Goal: Task Accomplishment & Management: Manage account settings

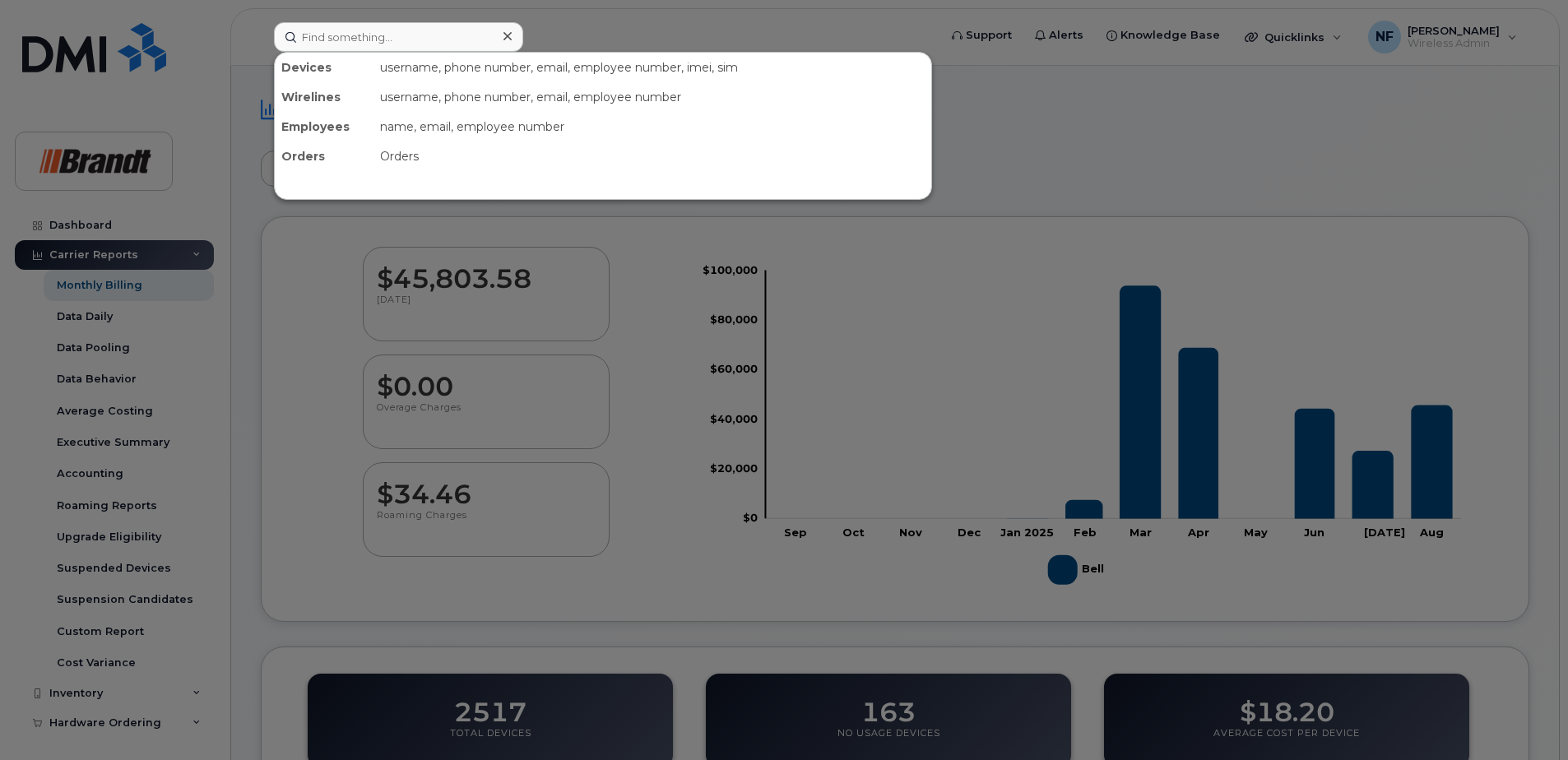
click at [375, 35] on input at bounding box center [398, 37] width 249 height 29
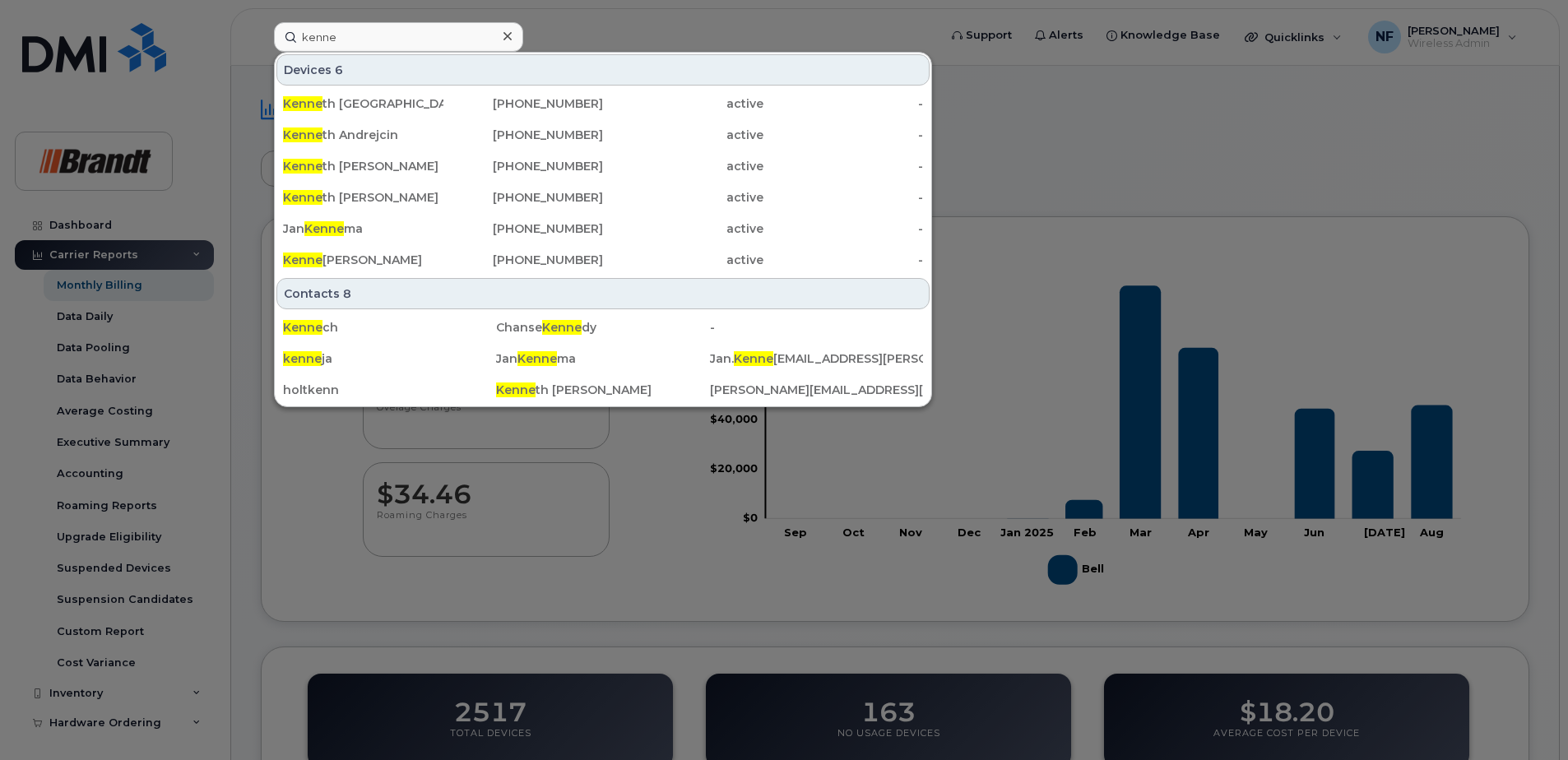
type input "kenne"
click at [374, 102] on div "Kenne th Scotland" at bounding box center [363, 103] width 161 height 16
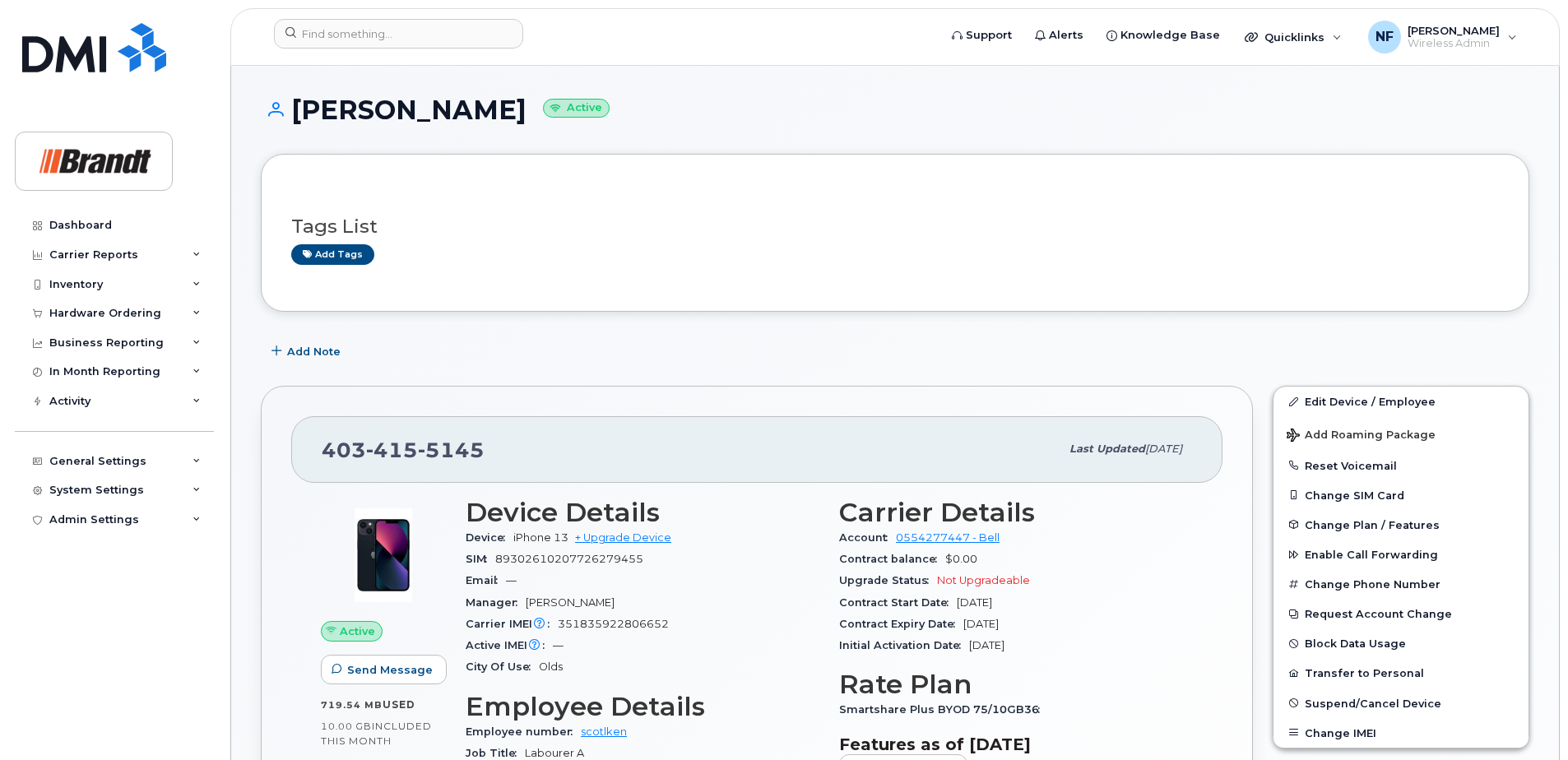
click at [1363, 699] on span "Suspend/Cancel Device" at bounding box center [1372, 703] width 136 height 12
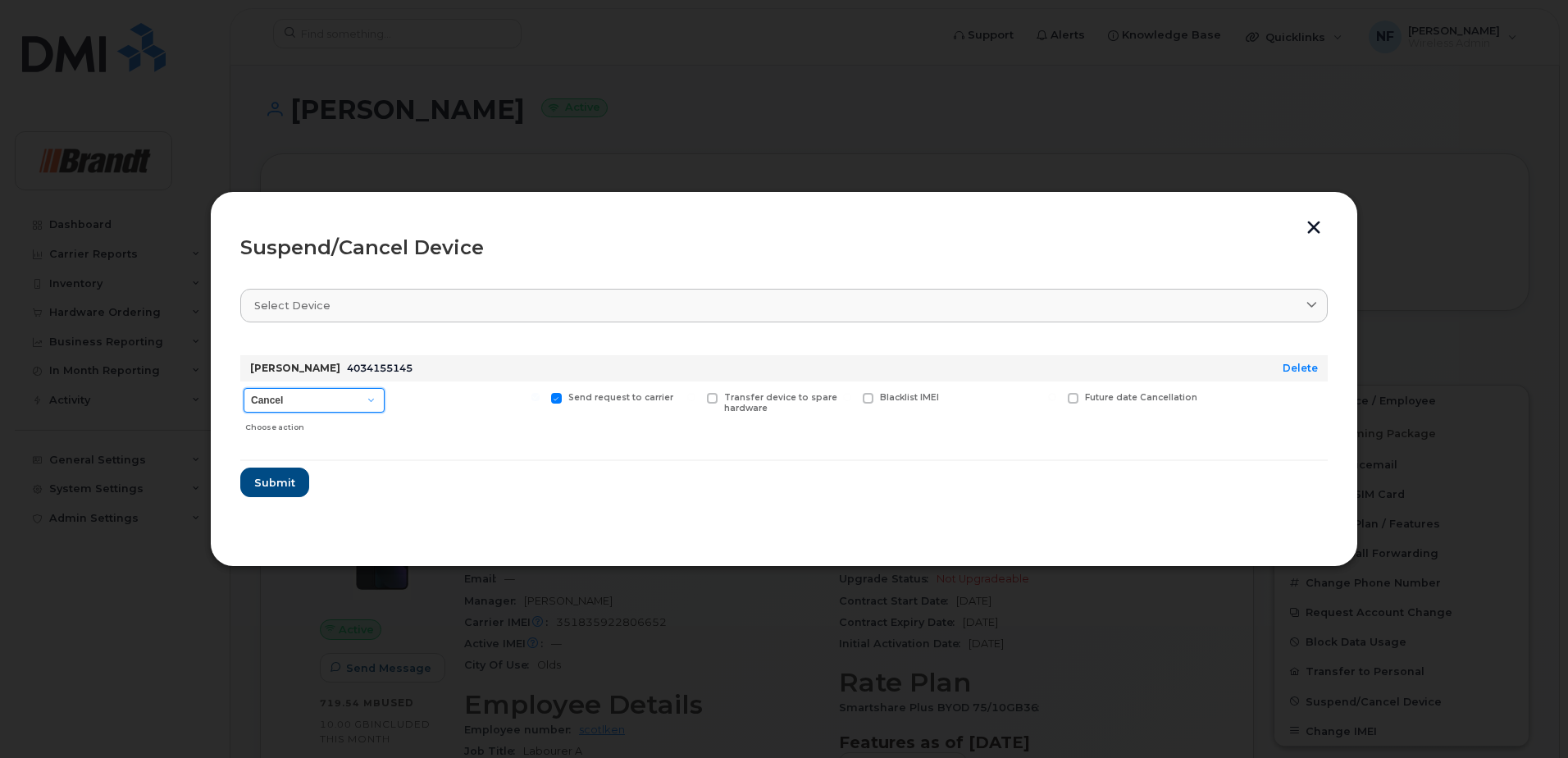
drag, startPoint x: 359, startPoint y: 404, endPoint x: 350, endPoint y: 415, distance: 14.2
click at [359, 404] on select "Cancel Suspend - Extend Suspension Suspend - Reduced Rate Suspend - Full Rate S…" at bounding box center [314, 400] width 141 height 24
click at [487, 495] on form "[PERSON_NAME] Scotland 4034155145 Delete Cancel Suspend - Extend Suspension Sus…" at bounding box center [784, 419] width 1088 height 155
click at [354, 404] on select "Cancel Suspend - Extend Suspension Suspend - Reduced Rate Suspend - Full Rate S…" at bounding box center [314, 400] width 141 height 24
select select "[object Object]"
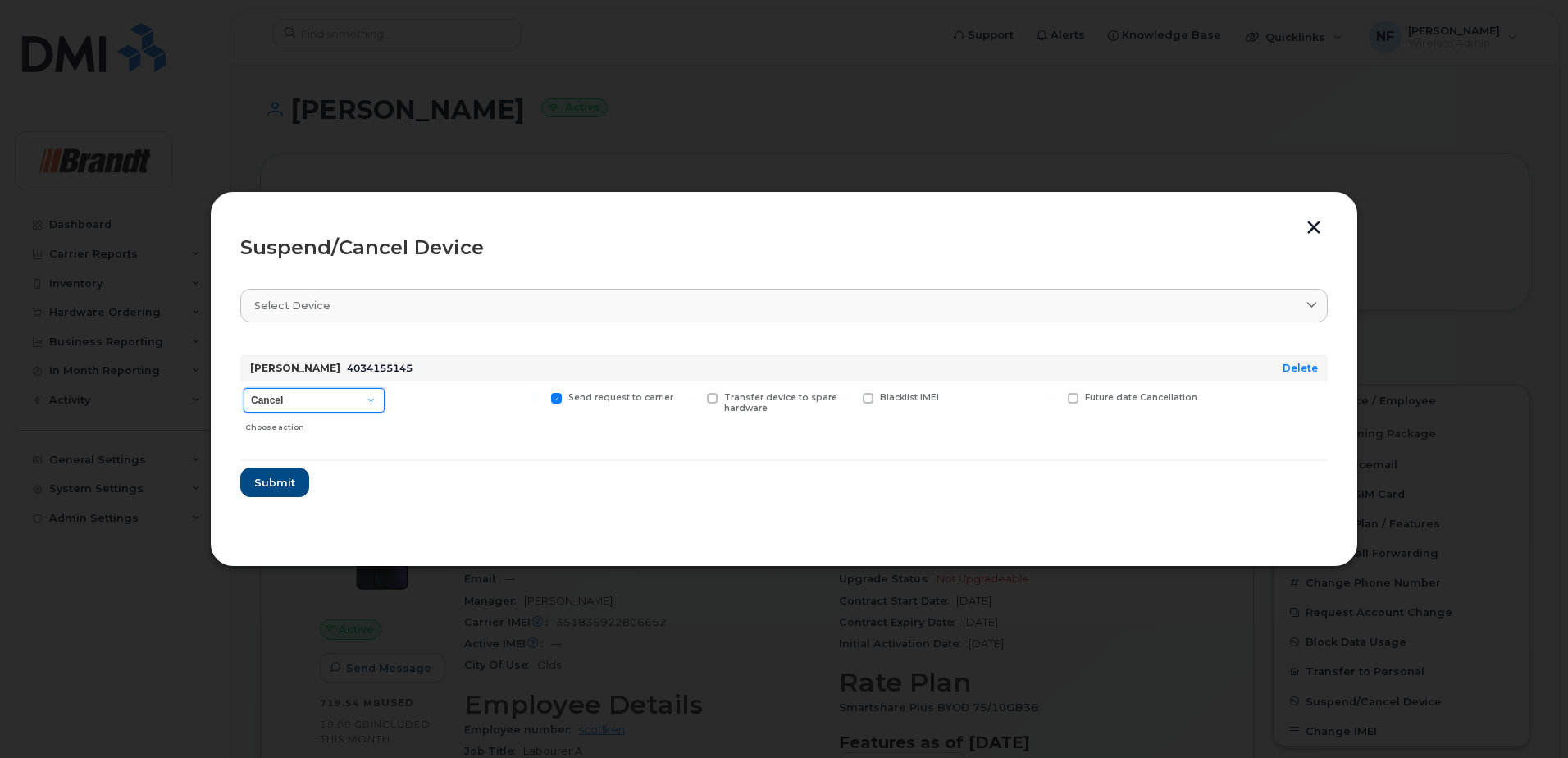
click at [244, 388] on select "Cancel Suspend - Extend Suspension Suspend - Reduced Rate Suspend - Full Rate S…" at bounding box center [314, 400] width 141 height 24
click at [1317, 230] on button "button" at bounding box center [1314, 229] width 24 height 17
